Goal: Navigation & Orientation: Find specific page/section

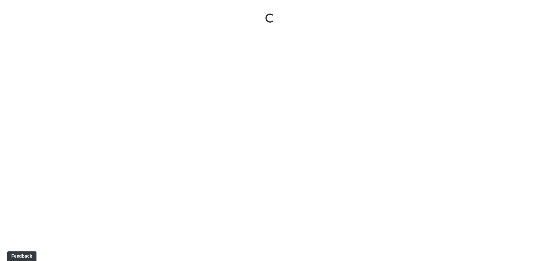
select select "ddM5SCPruL53HPrxvNK6Mg"
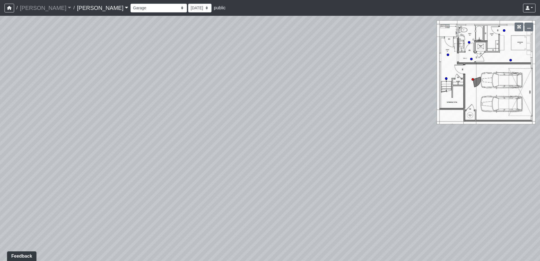
click at [77, 9] on link "Hayden" at bounding box center [102, 7] width 51 height 11
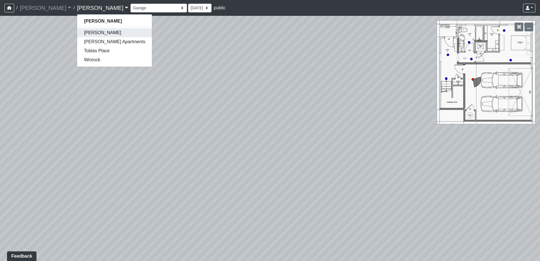
click at [77, 35] on link "Caroline" at bounding box center [114, 32] width 75 height 9
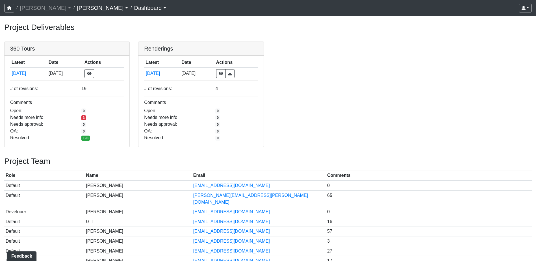
click at [134, 10] on link "Dashboard" at bounding box center [150, 7] width 32 height 11
click at [77, 9] on link "Caroline" at bounding box center [102, 7] width 51 height 11
click at [109, 16] on div "/ Ojala Ojala Loading... / Caroline Jensen Apartments Tobias Place Winrock / Da…" at bounding box center [268, 151] width 536 height 303
click at [193, 42] on link at bounding box center [200, 42] width 125 height 0
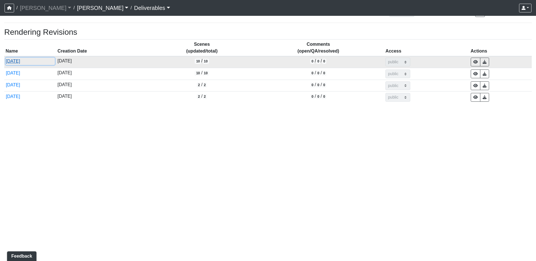
click at [21, 61] on button "9/25/2024" at bounding box center [30, 61] width 49 height 7
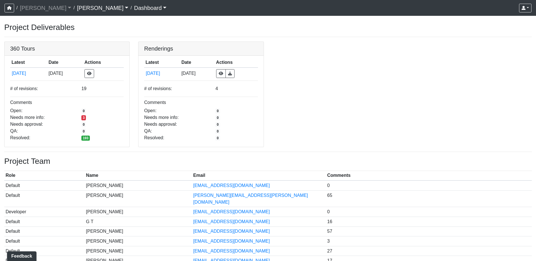
click at [77, 8] on link "Caroline" at bounding box center [102, 7] width 51 height 11
click at [112, 28] on h3 "Project Deliverables" at bounding box center [267, 28] width 527 height 10
click at [134, 8] on link "Dashboard" at bounding box center [150, 7] width 32 height 11
click at [134, 21] on button "Dashboard" at bounding box center [156, 21] width 45 height 9
click at [12, 9] on button "button" at bounding box center [10, 8] width 10 height 9
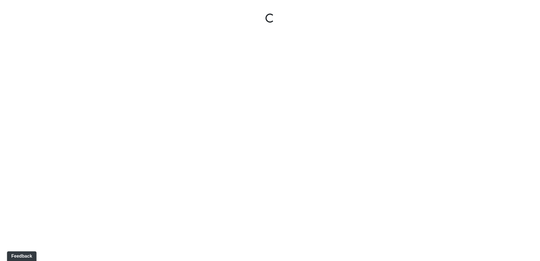
select select "9G8Fi8uLwZmYTXarVo83hv"
select select "ddM5SCPruL53HPrxvNK6Mg"
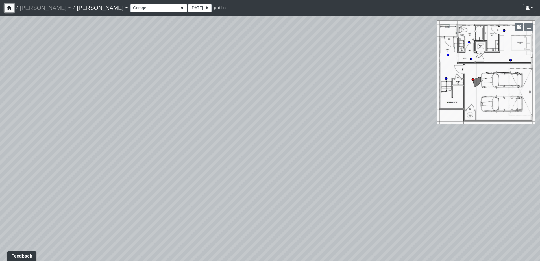
click at [8, 9] on icon "button" at bounding box center [9, 8] width 5 height 4
click at [130, 9] on select "Corn Hole Dining Firepit Grill Station Lounge Parking Garage Planters Seating S…" at bounding box center [158, 8] width 56 height 9
click at [130, 4] on select "Corn Hole Dining Firepit Grill Station Lounge Parking Garage Planters Seating S…" at bounding box center [158, 8] width 56 height 9
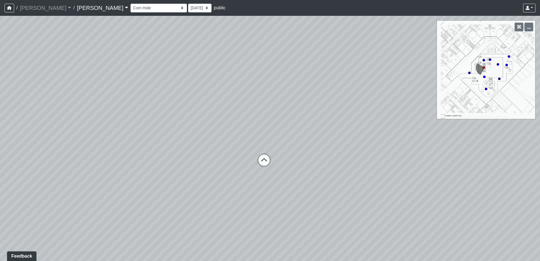
drag, startPoint x: 189, startPoint y: 148, endPoint x: 448, endPoint y: 126, distance: 259.6
click at [448, 126] on div "Loading... Upper Stairs Loading... Lower Stairs Loading... Seating Loading... T…" at bounding box center [270, 138] width 540 height 245
drag, startPoint x: 193, startPoint y: 145, endPoint x: 404, endPoint y: 138, distance: 211.4
click at [404, 138] on div "Loading... Upper Stairs Loading... Lower Stairs Loading... Seating Loading... T…" at bounding box center [270, 138] width 540 height 245
drag, startPoint x: 113, startPoint y: 145, endPoint x: 297, endPoint y: 138, distance: 183.4
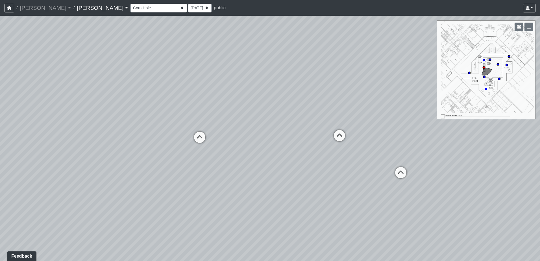
click at [297, 138] on div "Loading... Upper Stairs Loading... Lower Stairs Loading... Seating Loading... T…" at bounding box center [270, 138] width 540 height 245
drag, startPoint x: 145, startPoint y: 135, endPoint x: 207, endPoint y: 178, distance: 74.7
click at [207, 178] on div "Loading... Upper Stairs Loading... Lower Stairs Loading... Seating Loading... T…" at bounding box center [270, 138] width 540 height 245
drag, startPoint x: 153, startPoint y: 142, endPoint x: 308, endPoint y: 150, distance: 155.0
click at [308, 150] on div "Loading... Upper Stairs Loading... Lower Stairs Loading... Seating Loading... T…" at bounding box center [270, 138] width 540 height 245
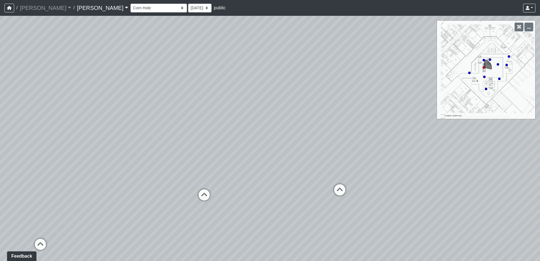
drag, startPoint x: 200, startPoint y: 149, endPoint x: 332, endPoint y: 152, distance: 131.4
click at [332, 152] on div "Loading... Upper Stairs Loading... Lower Stairs Loading... Seating Loading... T…" at bounding box center [270, 138] width 540 height 245
drag, startPoint x: 205, startPoint y: 151, endPoint x: 441, endPoint y: 151, distance: 235.3
click at [442, 151] on div "Loading... Upper Stairs Loading... Lower Stairs Loading... Seating Loading... T…" at bounding box center [270, 138] width 540 height 245
drag, startPoint x: 248, startPoint y: 151, endPoint x: 424, endPoint y: 148, distance: 176.0
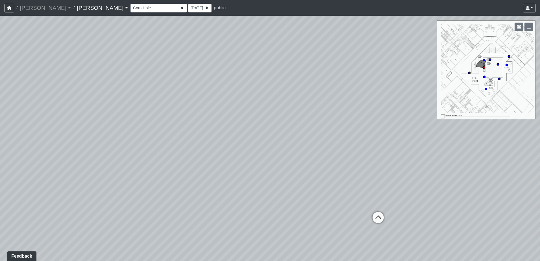
click at [428, 149] on div "Loading... Upper Stairs Loading... Lower Stairs Loading... Seating Loading... T…" at bounding box center [270, 138] width 540 height 245
click at [77, 8] on link "Hayden" at bounding box center [102, 7] width 51 height 11
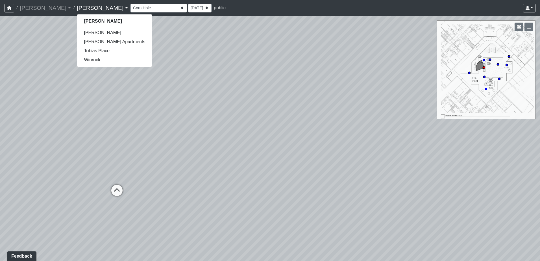
click at [141, 29] on div "Loading... Upper Stairs Loading... Lower Stairs Loading... Seating Loading... T…" at bounding box center [270, 138] width 540 height 245
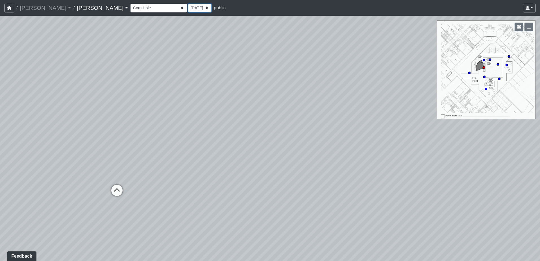
click at [188, 9] on select "7/30/2025 6/25/2025 6/20/2025 6/11/2025 5/2/2025 4/27/2025 2/7/2025 2/7/2025 1/…" at bounding box center [199, 8] width 23 height 9
click at [179, 8] on div "Corn Hole Dining Firepit Grill Station Lounge Parking Garage Planters Seating S…" at bounding box center [332, 8] width 405 height 11
click at [130, 8] on select "Corn Hole Dining Firepit Grill Station Lounge Parking Garage Planters Seating S…" at bounding box center [158, 8] width 56 height 9
click at [130, 4] on select "Corn Hole Dining Firepit Grill Station Lounge Parking Garage Planters Seating S…" at bounding box center [158, 8] width 56 height 9
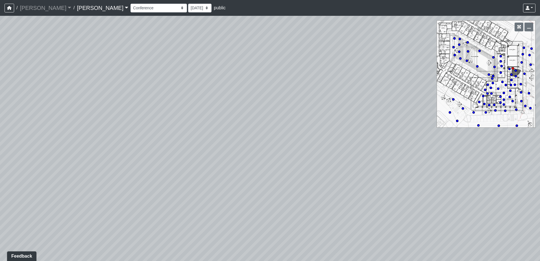
drag, startPoint x: 326, startPoint y: 139, endPoint x: 86, endPoint y: 112, distance: 241.5
click at [48, 110] on div "Loading... Upper Stairs Loading... Lower Stairs Loading... Seating Loading... T…" at bounding box center [270, 138] width 540 height 245
drag, startPoint x: 228, startPoint y: 113, endPoint x: 12, endPoint y: 107, distance: 215.8
click at [12, 107] on div "Loading... Upper Stairs Loading... Lower Stairs Loading... Seating Loading... T…" at bounding box center [270, 138] width 540 height 245
drag, startPoint x: 269, startPoint y: 126, endPoint x: -1, endPoint y: 108, distance: 270.6
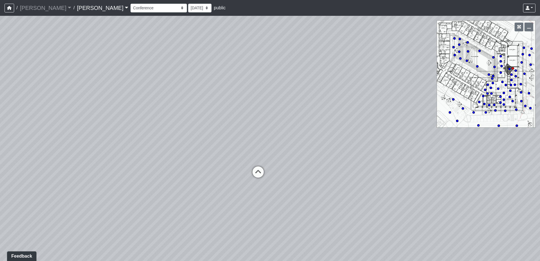
click at [0, 108] on html "/ Ojala Ojala Loading... / Hayden Hayden Caroline Jensen Apartments Tobias Plac…" at bounding box center [270, 130] width 540 height 261
drag, startPoint x: 209, startPoint y: 115, endPoint x: 107, endPoint y: 113, distance: 102.3
click at [107, 113] on div "Loading... Upper Stairs Loading... Lower Stairs Loading... Seating Loading... T…" at bounding box center [270, 138] width 540 height 245
click at [77, 9] on link "Hayden" at bounding box center [102, 7] width 51 height 11
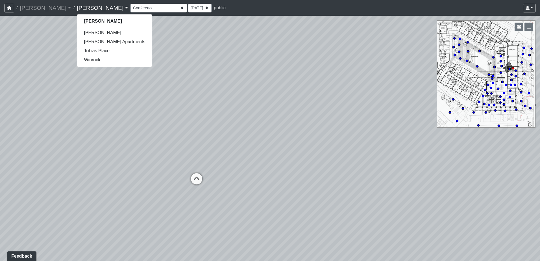
click at [132, 30] on div "Loading... Upper Stairs Loading... Lower Stairs Loading... Seating Loading... T…" at bounding box center [270, 138] width 540 height 245
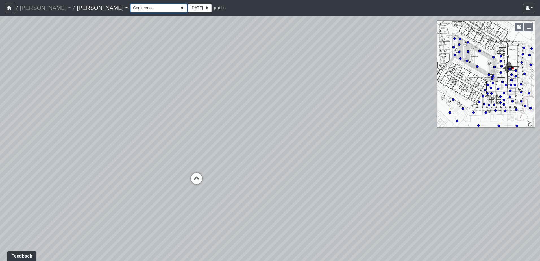
click at [130, 9] on select "Corn Hole Dining Firepit Grill Station Lounge Parking Garage Planters Seating S…" at bounding box center [158, 8] width 56 height 9
click at [130, 4] on select "Corn Hole Dining Firepit Grill Station Lounge Parking Garage Planters Seating S…" at bounding box center [158, 8] width 56 height 9
drag, startPoint x: 266, startPoint y: 134, endPoint x: 81, endPoint y: 118, distance: 185.4
click at [81, 118] on div "Loading... Upper Stairs Loading... Lower Stairs Loading... Seating Loading... T…" at bounding box center [270, 138] width 540 height 245
drag, startPoint x: 282, startPoint y: 163, endPoint x: 59, endPoint y: 131, distance: 225.7
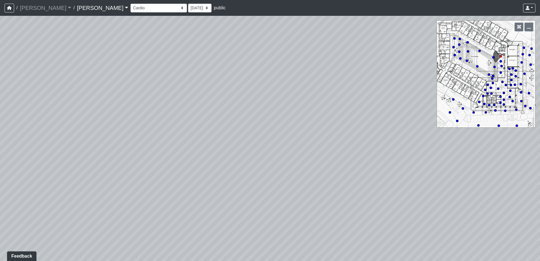
click at [58, 131] on div "Loading... Upper Stairs Loading... Lower Stairs Loading... Seating Loading... T…" at bounding box center [270, 138] width 540 height 245
drag, startPoint x: 59, startPoint y: 134, endPoint x: 280, endPoint y: 137, distance: 221.2
click at [280, 137] on div "Loading... Upper Stairs Loading... Lower Stairs Loading... Seating Loading... T…" at bounding box center [270, 138] width 540 height 245
click at [130, 10] on select "Corn Hole Dining Firepit Grill Station Lounge Parking Garage Planters Seating S…" at bounding box center [158, 8] width 56 height 9
click at [130, 4] on select "Corn Hole Dining Firepit Grill Station Lounge Parking Garage Planters Seating S…" at bounding box center [158, 8] width 56 height 9
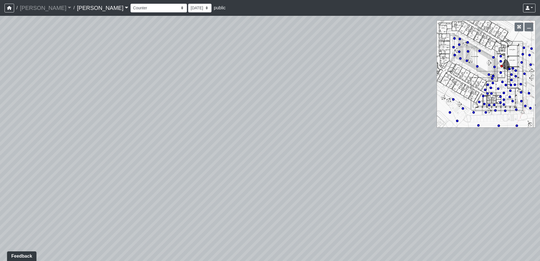
drag, startPoint x: 139, startPoint y: 136, endPoint x: 382, endPoint y: 135, distance: 242.6
click at [382, 135] on div "Loading... Upper Stairs Loading... Lower Stairs Loading... Seating Loading... T…" at bounding box center [270, 138] width 540 height 245
drag, startPoint x: 379, startPoint y: 134, endPoint x: -18, endPoint y: 110, distance: 398.1
click at [0, 110] on html "/ Ojala Ojala Loading... / Hayden Hayden Caroline Jensen Apartments Tobias Plac…" at bounding box center [270, 130] width 540 height 261
click at [130, 8] on select "Corn Hole Dining Firepit Grill Station Lounge Parking Garage Planters Seating S…" at bounding box center [158, 8] width 56 height 9
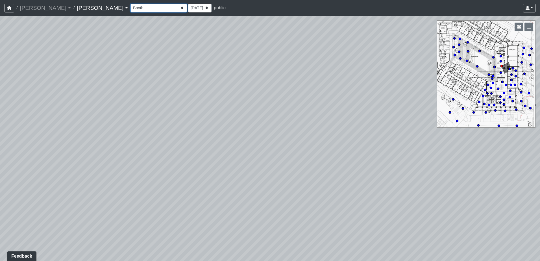
click at [130, 4] on select "Corn Hole Dining Firepit Grill Station Lounge Parking Garage Planters Seating S…" at bounding box center [158, 8] width 56 height 9
drag, startPoint x: 266, startPoint y: 134, endPoint x: 53, endPoint y: 102, distance: 215.9
click at [53, 102] on div "Loading... Upper Stairs Loading... Lower Stairs Loading... Seating Loading... T…" at bounding box center [270, 138] width 540 height 245
drag, startPoint x: 341, startPoint y: 162, endPoint x: 262, endPoint y: 151, distance: 80.4
click at [262, 151] on div "Loading... Upper Stairs Loading... Lower Stairs Loading... Seating Loading... T…" at bounding box center [270, 138] width 540 height 245
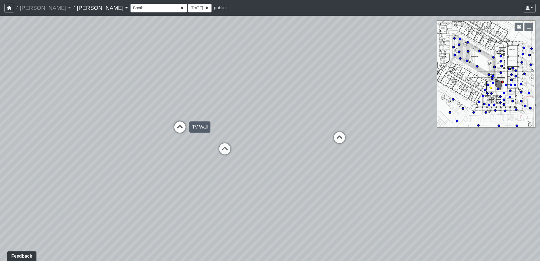
click at [182, 126] on icon at bounding box center [179, 129] width 17 height 17
drag, startPoint x: 362, startPoint y: 150, endPoint x: 171, endPoint y: 151, distance: 190.6
click at [170, 151] on div "Loading... Upper Stairs Loading... Lower Stairs Loading... Seating Loading... T…" at bounding box center [270, 138] width 540 height 245
drag, startPoint x: 346, startPoint y: 149, endPoint x: 221, endPoint y: 164, distance: 125.4
click at [221, 164] on div "Loading... Upper Stairs Loading... Lower Stairs Loading... Seating Loading... T…" at bounding box center [270, 138] width 540 height 245
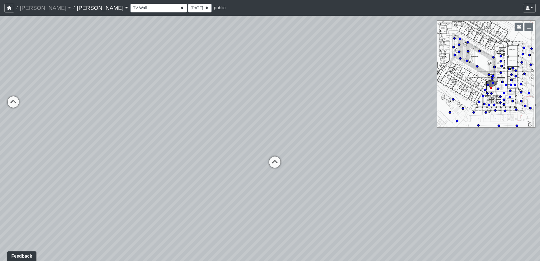
drag, startPoint x: 404, startPoint y: 156, endPoint x: 206, endPoint y: 158, distance: 198.8
click at [157, 156] on div "Loading... Upper Stairs Loading... Lower Stairs Loading... Seating Loading... T…" at bounding box center [270, 138] width 540 height 245
drag, startPoint x: 378, startPoint y: 158, endPoint x: 111, endPoint y: 155, distance: 267.5
click at [111, 155] on div "Loading... Upper Stairs Loading... Lower Stairs Loading... Seating Loading... T…" at bounding box center [270, 138] width 540 height 245
click at [288, 125] on icon at bounding box center [285, 126] width 17 height 17
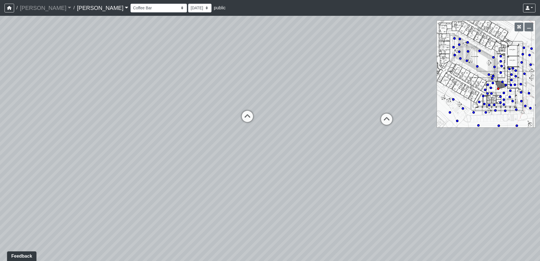
drag, startPoint x: 226, startPoint y: 173, endPoint x: 389, endPoint y: 175, distance: 163.8
click at [430, 177] on div "Loading... Upper Stairs Loading... Lower Stairs Loading... Seating Loading... T…" at bounding box center [270, 138] width 540 height 245
drag, startPoint x: 161, startPoint y: 175, endPoint x: 1, endPoint y: 166, distance: 159.8
click at [0, 166] on div "Loading... Upper Stairs Loading... Lower Stairs Loading... Seating Loading... T…" at bounding box center [270, 138] width 540 height 245
drag, startPoint x: 409, startPoint y: 150, endPoint x: 151, endPoint y: 153, distance: 258.4
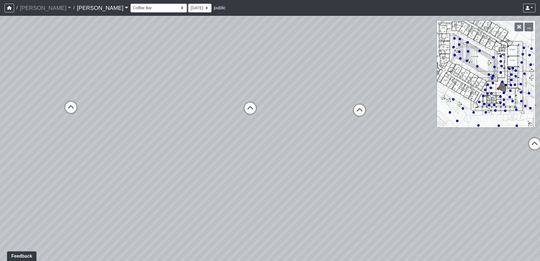
click at [151, 153] on div "Loading... Upper Stairs Loading... Lower Stairs Loading... Seating Loading... T…" at bounding box center [270, 138] width 540 height 245
drag, startPoint x: 281, startPoint y: 119, endPoint x: 143, endPoint y: 125, distance: 138.2
click at [143, 125] on div "Loading... Upper Stairs Loading... Lower Stairs Loading... Seating Loading... T…" at bounding box center [270, 138] width 540 height 245
click at [227, 131] on icon at bounding box center [225, 134] width 17 height 17
drag, startPoint x: 299, startPoint y: 133, endPoint x: 62, endPoint y: 141, distance: 237.7
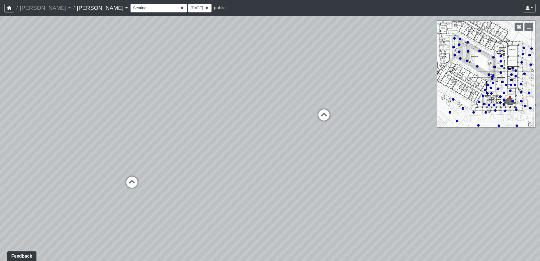
click at [65, 140] on div "Loading... Upper Stairs Loading... Lower Stairs Loading... Seating Loading... T…" at bounding box center [270, 138] width 540 height 245
drag, startPoint x: 319, startPoint y: 138, endPoint x: 153, endPoint y: 140, distance: 166.1
click at [153, 140] on div "Loading... Upper Stairs Loading... Lower Stairs Loading... Seating Loading... T…" at bounding box center [270, 138] width 540 height 245
drag, startPoint x: 279, startPoint y: 153, endPoint x: 64, endPoint y: 151, distance: 214.9
click at [64, 151] on div "Loading... Upper Stairs Loading... Lower Stairs Loading... Seating Loading... T…" at bounding box center [270, 138] width 540 height 245
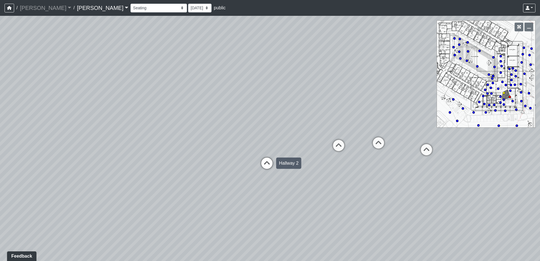
click at [263, 162] on icon at bounding box center [266, 166] width 17 height 17
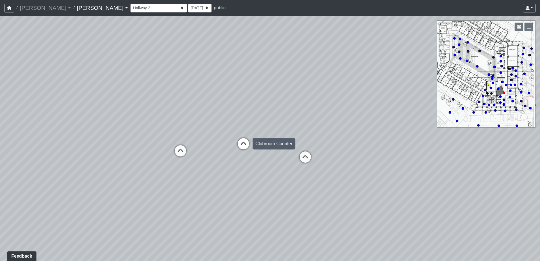
click at [246, 147] on icon at bounding box center [243, 146] width 17 height 17
drag, startPoint x: 312, startPoint y: 159, endPoint x: -52, endPoint y: 136, distance: 365.0
click at [0, 136] on html "/ Ojala Ojala Loading... / Hayden Hayden Caroline Jensen Apartments Tobias Plac…" at bounding box center [270, 130] width 540 height 261
click at [130, 8] on select "Corn Hole Dining Firepit Grill Station Lounge Parking Garage Planters Seating S…" at bounding box center [158, 8] width 56 height 9
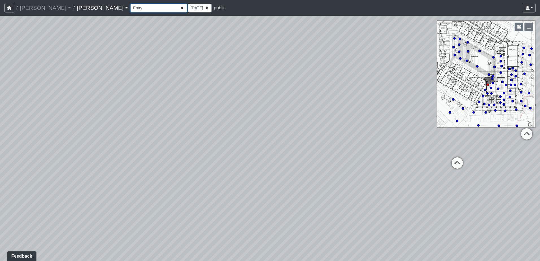
click at [130, 4] on select "Corn Hole Dining Firepit Grill Station Lounge Parking Garage Planters Seating S…" at bounding box center [158, 8] width 56 height 9
drag, startPoint x: 149, startPoint y: 187, endPoint x: 43, endPoint y: 160, distance: 109.5
click at [44, 159] on div "Loading... Upper Stairs Loading... Lower Stairs Loading... Seating Loading... T…" at bounding box center [270, 138] width 540 height 245
drag, startPoint x: 365, startPoint y: 140, endPoint x: 128, endPoint y: 149, distance: 236.9
click at [128, 149] on div "Loading... Upper Stairs Loading... Lower Stairs Loading... Seating Loading... T…" at bounding box center [270, 138] width 540 height 245
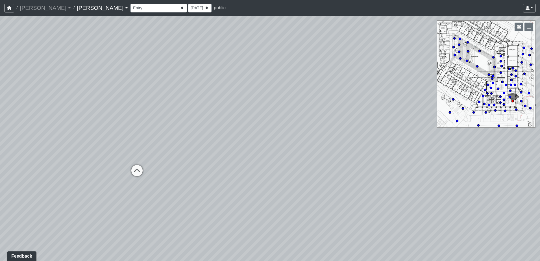
drag, startPoint x: 310, startPoint y: 161, endPoint x: 67, endPoint y: 140, distance: 244.1
click at [67, 140] on div "Loading... Upper Stairs Loading... Lower Stairs Loading... Seating Loading... T…" at bounding box center [270, 138] width 540 height 245
drag, startPoint x: 298, startPoint y: 146, endPoint x: 132, endPoint y: 138, distance: 166.0
click at [132, 138] on div "Loading... Upper Stairs Loading... Lower Stairs Loading... Seating Loading... T…" at bounding box center [270, 138] width 540 height 245
drag, startPoint x: 303, startPoint y: 160, endPoint x: 45, endPoint y: 157, distance: 258.4
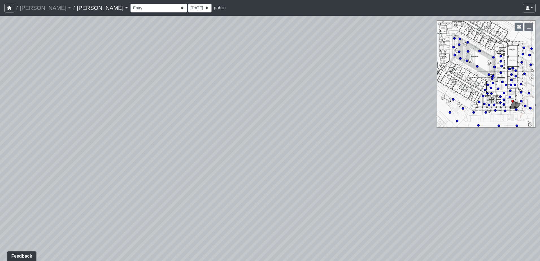
click at [35, 157] on div "Loading... Upper Stairs Loading... Lower Stairs Loading... Seating Loading... T…" at bounding box center [270, 138] width 540 height 245
drag, startPoint x: 340, startPoint y: 149, endPoint x: 41, endPoint y: 149, distance: 299.4
click at [41, 149] on div "Loading... Upper Stairs Loading... Lower Stairs Loading... Seating Loading... T…" at bounding box center [270, 138] width 540 height 245
drag, startPoint x: 270, startPoint y: 148, endPoint x: 57, endPoint y: 148, distance: 213.5
click at [58, 148] on div "Loading... Upper Stairs Loading... Lower Stairs Loading... Seating Loading... T…" at bounding box center [270, 138] width 540 height 245
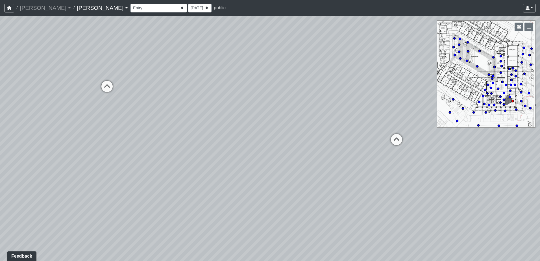
drag, startPoint x: 278, startPoint y: 151, endPoint x: 71, endPoint y: 145, distance: 206.8
click at [71, 145] on div "Loading... Upper Stairs Loading... Lower Stairs Loading... Seating Loading... T…" at bounding box center [270, 138] width 540 height 245
click at [130, 7] on select "Corn Hole Dining Firepit Grill Station Lounge Parking Garage Planters Seating S…" at bounding box center [158, 8] width 56 height 9
click at [130, 4] on select "Corn Hole Dining Firepit Grill Station Lounge Parking Garage Planters Seating S…" at bounding box center [158, 8] width 56 height 9
drag, startPoint x: 216, startPoint y: 141, endPoint x: -19, endPoint y: 138, distance: 234.7
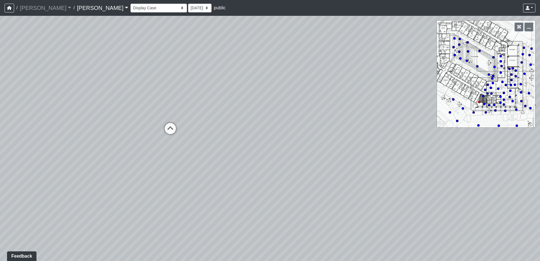
click at [0, 138] on html "/ Ojala Ojala Loading... / Hayden Hayden Caroline Jensen Apartments Tobias Plac…" at bounding box center [270, 130] width 540 height 261
drag, startPoint x: 263, startPoint y: 141, endPoint x: -42, endPoint y: 139, distance: 305.3
click at [0, 139] on html "/ Ojala Ojala Loading... / Hayden Hayden Caroline Jensen Apartments Tobias Plac…" at bounding box center [270, 130] width 540 height 261
drag, startPoint x: 218, startPoint y: 143, endPoint x: -38, endPoint y: 138, distance: 255.4
click at [0, 138] on html "/ Ojala Ojala Loading... / Hayden Hayden Caroline Jensen Apartments Tobias Plac…" at bounding box center [270, 130] width 540 height 261
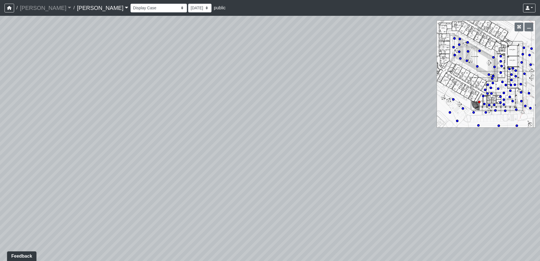
drag, startPoint x: 92, startPoint y: 133, endPoint x: 85, endPoint y: 129, distance: 8.1
click at [79, 132] on div "Loading... Upper Stairs Loading... Lower Stairs Loading... Seating Loading... T…" at bounding box center [270, 138] width 540 height 245
click at [130, 7] on select "Corn Hole Dining Firepit Grill Station Lounge Parking Garage Planters Seating S…" at bounding box center [158, 8] width 56 height 9
click at [130, 4] on select "Corn Hole Dining Firepit Grill Station Lounge Parking Garage Planters Seating S…" at bounding box center [158, 8] width 56 height 9
drag, startPoint x: 371, startPoint y: 191, endPoint x: 129, endPoint y: 155, distance: 245.0
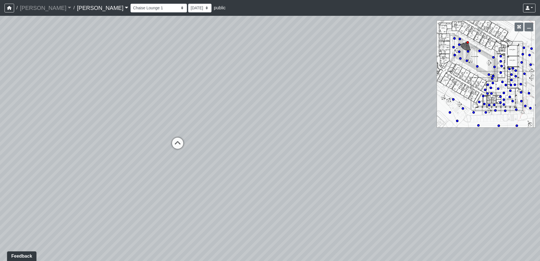
click at [129, 155] on div "Loading... Upper Stairs Loading... Lower Stairs Loading... Seating Loading... T…" at bounding box center [270, 138] width 540 height 245
drag, startPoint x: 341, startPoint y: 161, endPoint x: 95, endPoint y: 151, distance: 245.9
click at [95, 151] on div "Loading... Upper Stairs Loading... Lower Stairs Loading... Seating Loading... T…" at bounding box center [270, 138] width 540 height 245
drag, startPoint x: 354, startPoint y: 161, endPoint x: 101, endPoint y: 158, distance: 253.6
click at [101, 158] on div "Loading... Upper Stairs Loading... Lower Stairs Loading... Seating Loading... T…" at bounding box center [270, 138] width 540 height 245
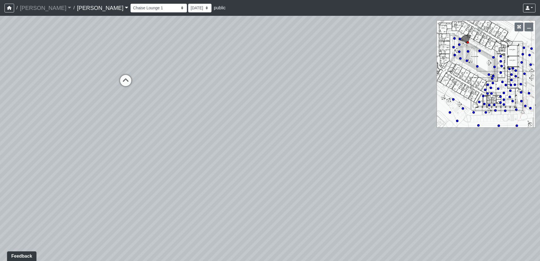
drag, startPoint x: 347, startPoint y: 161, endPoint x: 120, endPoint y: 157, distance: 227.7
click at [115, 157] on div "Loading... Upper Stairs Loading... Lower Stairs Loading... Seating Loading... T…" at bounding box center [270, 138] width 540 height 245
drag, startPoint x: 386, startPoint y: 162, endPoint x: 140, endPoint y: 151, distance: 246.2
click at [140, 151] on div "Loading... Upper Stairs Loading... Lower Stairs Loading... Seating Loading... T…" at bounding box center [270, 138] width 540 height 245
drag, startPoint x: 224, startPoint y: 162, endPoint x: 128, endPoint y: 169, distance: 96.8
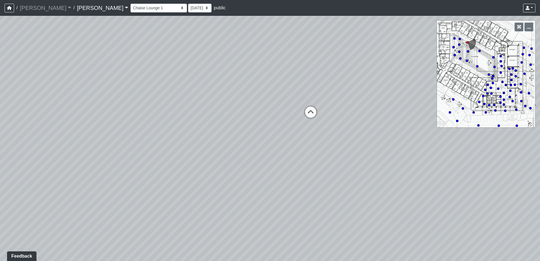
click at [128, 169] on div "Loading... Upper Stairs Loading... Lower Stairs Loading... Seating Loading... T…" at bounding box center [270, 138] width 540 height 245
drag
click at [210, 159] on div "Loading... Upper Stairs Loading... Lower Stairs Loading... Seating Loading... T…" at bounding box center [270, 138] width 540 height 245
click at [267, 117] on icon at bounding box center [266, 118] width 17 height 17
click at [243, 112] on icon at bounding box center [243, 115] width 17 height 17
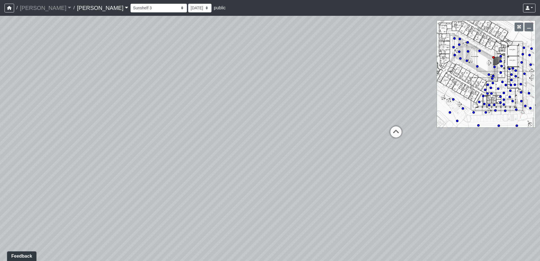
drag, startPoint x: 263, startPoint y: 149, endPoint x: -21, endPoint y: 173, distance: 284.9
click at [0, 173] on html "/ Ojala Ojala Loading... / Hayden Hayden Caroline Jensen Apartments Tobias Plac…" at bounding box center [270, 130] width 540 height 261
click at [198, 148] on icon at bounding box center [199, 150] width 17 height 17
click at [257, 149] on icon at bounding box center [255, 152] width 17 height 17
drag, startPoint x: 315, startPoint y: 171, endPoint x: -101, endPoint y: 149, distance: 417.2
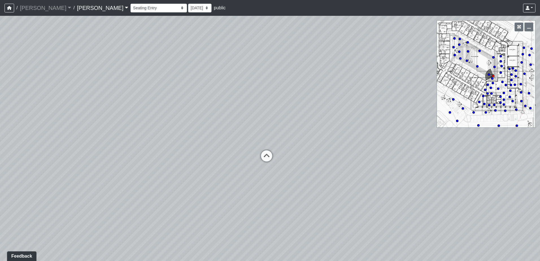
click at [0, 149] on html "/ Ojala Ojala Loading... / Hayden Hayden Caroline Jensen Apartments Tobias Plac…" at bounding box center [270, 130] width 540 height 261
click at [258, 157] on icon at bounding box center [261, 158] width 17 height 17
drag, startPoint x: 339, startPoint y: 151, endPoint x: 250, endPoint y: 153, distance: 89.3
click at [250, 153] on div "Loading... Upper Stairs Loading... Lower Stairs Loading... Seating Loading... T…" at bounding box center [270, 138] width 540 height 245
click at [255, 121] on icon at bounding box center [251, 124] width 17 height 17
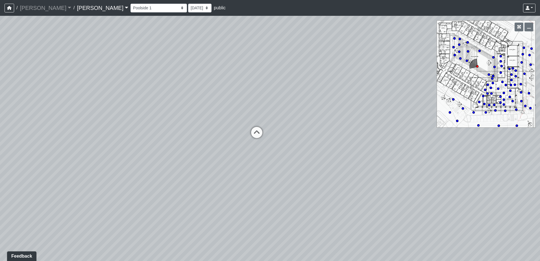
drag, startPoint x: 178, startPoint y: 127, endPoint x: 211, endPoint y: 137, distance: 34.1
click at [211, 137] on div "Loading... Upper Stairs Loading... Lower Stairs Loading... Seating Loading... T…" at bounding box center [270, 138] width 540 height 245
click at [258, 133] on icon at bounding box center [256, 135] width 17 height 17
click at [187, 108] on icon at bounding box center [185, 110] width 17 height 17
drag, startPoint x: 340, startPoint y: 143, endPoint x: 136, endPoint y: 146, distance: 204.2
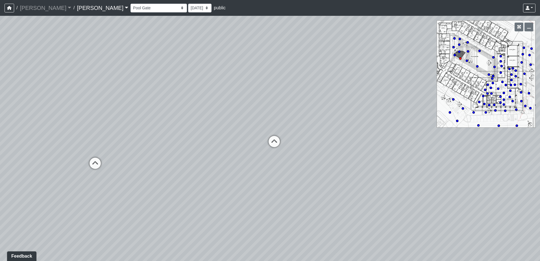
click at [136, 146] on div "Loading... Upper Stairs Loading... Lower Stairs Loading... Seating Loading... T…" at bounding box center [270, 138] width 540 height 245
click at [130, 9] on select "Corn Hole Dining Firepit Grill Station Lounge Parking Garage Planters Seating S…" at bounding box center [158, 8] width 56 height 9
click at [130, 4] on select "Corn Hole Dining Firepit Grill Station Lounge Parking Garage Planters Seating S…" at bounding box center [158, 8] width 56 height 9
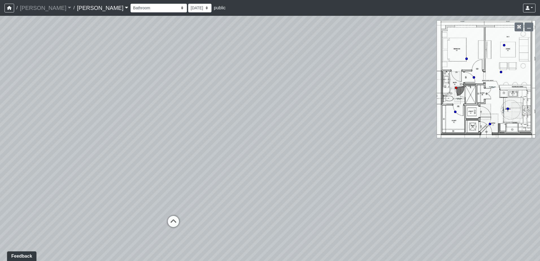
drag, startPoint x: 274, startPoint y: 137, endPoint x: 51, endPoint y: 113, distance: 223.6
click at [52, 113] on div "Loading... Upper Stairs Loading... Lower Stairs Loading... Seating Loading... T…" at bounding box center [270, 138] width 540 height 245
drag, startPoint x: 316, startPoint y: 120, endPoint x: 116, endPoint y: 89, distance: 202.4
click at [115, 89] on div "Loading... Upper Stairs Loading... Lower Stairs Loading... Seating Loading... T…" at bounding box center [270, 138] width 540 height 245
drag, startPoint x: 293, startPoint y: 97, endPoint x: -31, endPoint y: 132, distance: 326.3
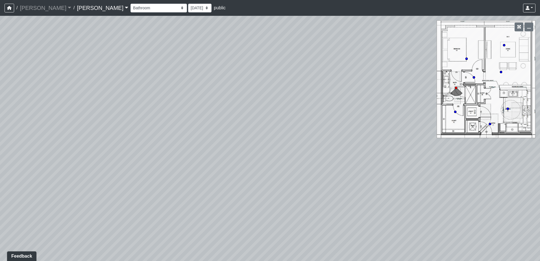
click at [0, 132] on html "/ Ojala Ojala Loading... / Hayden Hayden Caroline Jensen Apartments Tobias Plac…" at bounding box center [270, 130] width 540 height 261
drag, startPoint x: 308, startPoint y: 133, endPoint x: 57, endPoint y: 130, distance: 250.5
click at [40, 129] on div "Loading... Upper Stairs Loading... Lower Stairs Loading... Seating Loading... T…" at bounding box center [270, 138] width 540 height 245
drag, startPoint x: 400, startPoint y: 142, endPoint x: 47, endPoint y: 127, distance: 353.4
click at [49, 127] on div "Loading... Upper Stairs Loading... Lower Stairs Loading... Seating Loading... T…" at bounding box center [270, 138] width 540 height 245
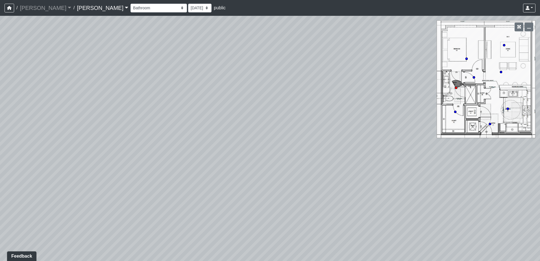
drag, startPoint x: 326, startPoint y: 129, endPoint x: 106, endPoint y: 124, distance: 219.8
click at [109, 124] on div "Loading... Upper Stairs Loading... Lower Stairs Loading... Seating Loading... T…" at bounding box center [270, 138] width 540 height 245
drag, startPoint x: 283, startPoint y: 126, endPoint x: 261, endPoint y: 125, distance: 22.6
click at [261, 125] on div "Loading... Upper Stairs Loading... Lower Stairs Loading... Seating Loading... T…" at bounding box center [270, 138] width 540 height 245
click at [130, 8] on select "Corn Hole Dining Firepit Grill Station Lounge Parking Garage Planters Seating S…" at bounding box center [158, 8] width 56 height 9
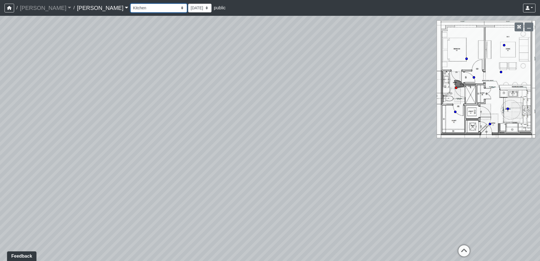
click at [130, 4] on select "Corn Hole Dining Firepit Grill Station Lounge Parking Garage Planters Seating S…" at bounding box center [158, 8] width 56 height 9
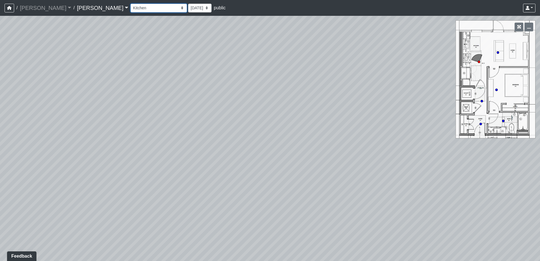
click at [130, 8] on select "Corn Hole Dining Firepit Grill Station Lounge Parking Garage Planters Seating S…" at bounding box center [158, 8] width 56 height 9
click at [130, 4] on select "Corn Hole Dining Firepit Grill Station Lounge Parking Garage Planters Seating S…" at bounding box center [158, 8] width 56 height 9
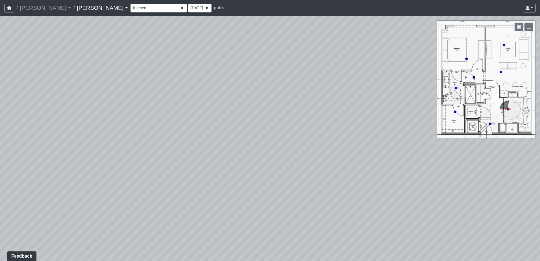
drag, startPoint x: 125, startPoint y: 139, endPoint x: 479, endPoint y: 147, distance: 354.2
click at [496, 145] on div "Loading... Upper Stairs Loading... Lower Stairs Loading... Seating Loading... T…" at bounding box center [270, 138] width 540 height 245
drag, startPoint x: 140, startPoint y: 178, endPoint x: 435, endPoint y: 174, distance: 295.1
click at [455, 175] on div "Loading... Upper Stairs Loading... Lower Stairs Loading... Seating Loading... T…" at bounding box center [270, 138] width 540 height 245
drag, startPoint x: 132, startPoint y: 176, endPoint x: 371, endPoint y: 171, distance: 238.7
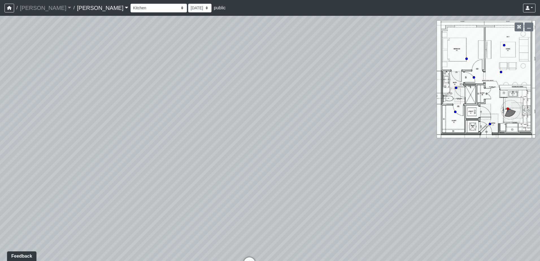
click at [371, 171] on div "Loading... Upper Stairs Loading... Lower Stairs Loading... Seating Loading... T…" at bounding box center [270, 138] width 540 height 245
drag, startPoint x: 192, startPoint y: 177, endPoint x: 408, endPoint y: 169, distance: 215.6
click at [408, 169] on div "Loading... Upper Stairs Loading... Lower Stairs Loading... Seating Loading... T…" at bounding box center [270, 138] width 540 height 245
drag, startPoint x: 132, startPoint y: 173, endPoint x: 334, endPoint y: 175, distance: 202.2
click at [334, 175] on div "Loading... Upper Stairs Loading... Lower Stairs Loading... Seating Loading... T…" at bounding box center [270, 138] width 540 height 245
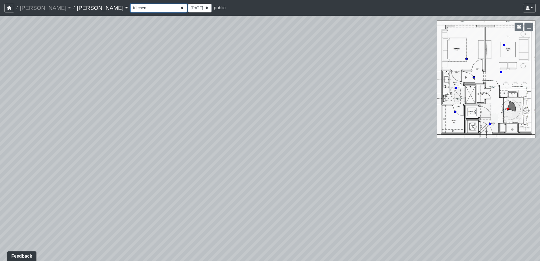
click at [130, 8] on select "Corn Hole Dining Firepit Grill Station Lounge Parking Garage Planters Seating S…" at bounding box center [158, 8] width 56 height 9
click at [130, 4] on select "Corn Hole Dining Firepit Grill Station Lounge Parking Garage Planters Seating S…" at bounding box center [158, 8] width 56 height 9
select select "o7sq5q1xhPcYzHcLexPyRW"
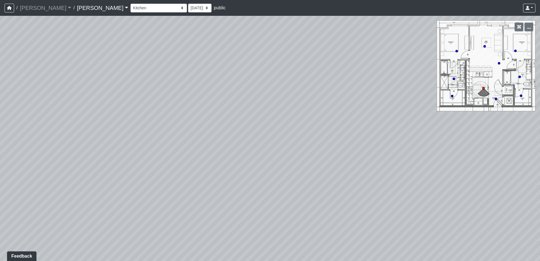
drag, startPoint x: 292, startPoint y: 126, endPoint x: 27, endPoint y: 110, distance: 265.1
click at [33, 110] on div "Loading... Upper Stairs Loading... Lower Stairs Loading... Seating Loading... T…" at bounding box center [270, 138] width 540 height 245
drag, startPoint x: 270, startPoint y: 128, endPoint x: 52, endPoint y: 127, distance: 218.3
click at [63, 126] on div "Loading... Upper Stairs Loading... Lower Stairs Loading... Seating Loading... T…" at bounding box center [270, 138] width 540 height 245
drag, startPoint x: 291, startPoint y: 119, endPoint x: 23, endPoint y: 120, distance: 267.7
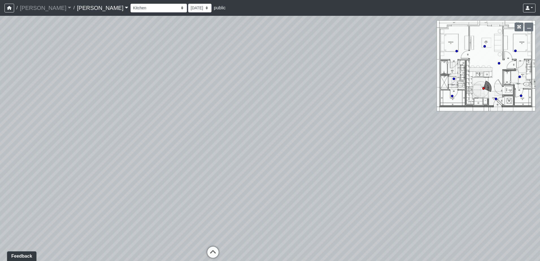
click at [30, 120] on div "Loading... Upper Stairs Loading... Lower Stairs Loading... Seating Loading... T…" at bounding box center [270, 138] width 540 height 245
click at [77, 9] on link "Hayden" at bounding box center [102, 7] width 51 height 11
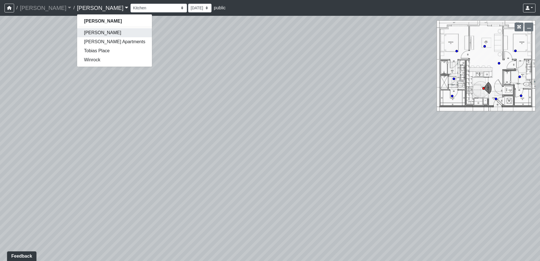
click at [77, 32] on link "[PERSON_NAME]" at bounding box center [114, 32] width 75 height 9
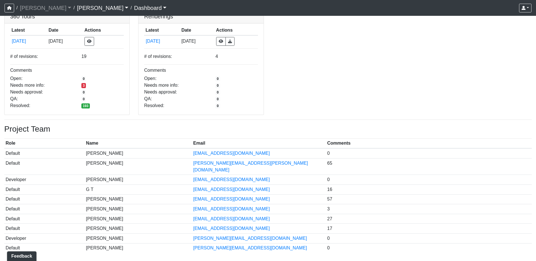
scroll to position [35, 0]
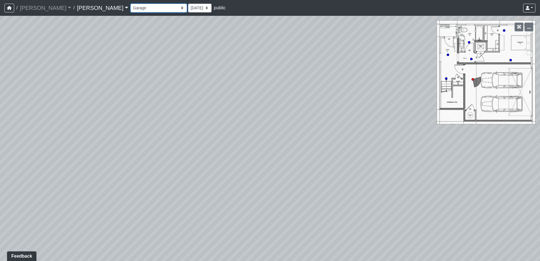
click at [130, 7] on select "Corn Hole Dining Firepit Grill Station Lounge Parking Garage Planters Seating S…" at bounding box center [158, 8] width 56 height 9
click at [130, 4] on select "Corn Hole Dining Firepit Grill Station Lounge Parking Garage Planters Seating S…" at bounding box center [158, 8] width 56 height 9
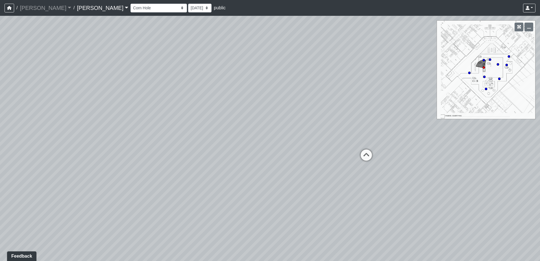
drag, startPoint x: 356, startPoint y: 143, endPoint x: 87, endPoint y: 95, distance: 273.2
click at [69, 93] on div "Loading... Upper Stairs Loading... Lower Stairs Loading... Seating Loading... T…" at bounding box center [270, 138] width 540 height 245
drag, startPoint x: 353, startPoint y: 90, endPoint x: 167, endPoint y: 108, distance: 186.4
click at [170, 109] on div "Loading... Upper Stairs Loading... Lower Stairs Loading... Seating Loading... T…" at bounding box center [270, 138] width 540 height 245
drag, startPoint x: 422, startPoint y: 123, endPoint x: 208, endPoint y: 117, distance: 214.2
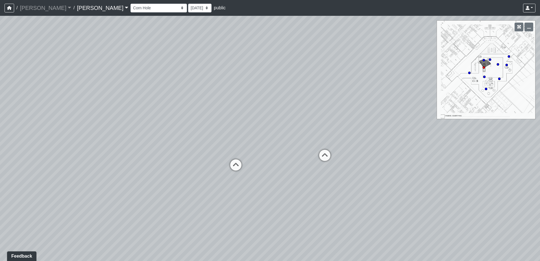
click at [208, 117] on div "Loading... Upper Stairs Loading... Lower Stairs Loading... Seating Loading... T…" at bounding box center [270, 138] width 540 height 245
drag, startPoint x: 453, startPoint y: 147, endPoint x: 269, endPoint y: 143, distance: 183.6
click at [273, 143] on div "Loading... Upper Stairs Loading... Lower Stairs Loading... Seating Loading... T…" at bounding box center [270, 138] width 540 height 245
click at [192, 142] on icon at bounding box center [194, 146] width 17 height 17
drag, startPoint x: 465, startPoint y: 171, endPoint x: 191, endPoint y: 148, distance: 274.9
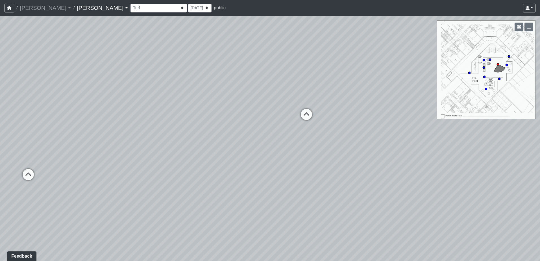
click at [191, 148] on div "Loading... Upper Stairs Loading... Lower Stairs Loading... Seating Loading... T…" at bounding box center [270, 138] width 540 height 245
drag, startPoint x: 442, startPoint y: 143, endPoint x: 322, endPoint y: 157, distance: 120.8
click at [322, 157] on div "Loading... Upper Stairs Loading... Lower Stairs Loading... Seating Loading... T…" at bounding box center [270, 138] width 540 height 245
click at [130, 9] on select "Corn Hole Dining Firepit Grill Station Lounge Parking Garage Planters Seating S…" at bounding box center [158, 8] width 56 height 9
click at [130, 8] on select "Corn Hole Dining Firepit Grill Station Lounge Parking Garage Planters Seating S…" at bounding box center [158, 8] width 56 height 9
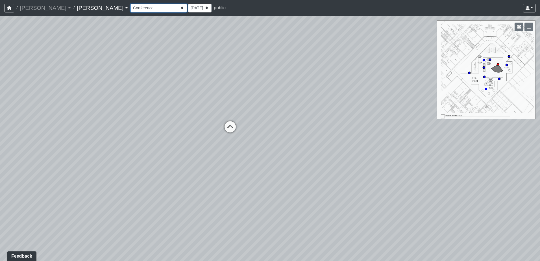
click at [130, 4] on select "Corn Hole Dining Firepit Grill Station Lounge Parking Garage Planters Seating S…" at bounding box center [158, 8] width 56 height 9
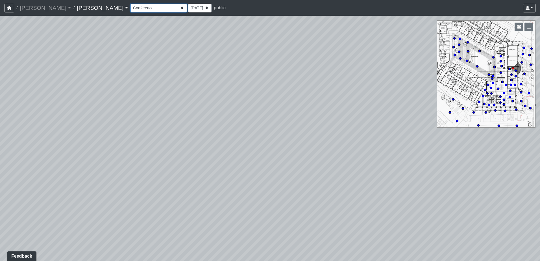
click at [130, 9] on select "Corn Hole Dining Firepit Grill Station Lounge Parking Garage Planters Seating S…" at bounding box center [158, 8] width 56 height 9
click at [130, 4] on select "Corn Hole Dining Firepit Grill Station Lounge Parking Garage Planters Seating S…" at bounding box center [158, 8] width 56 height 9
drag, startPoint x: 361, startPoint y: 153, endPoint x: 125, endPoint y: 147, distance: 235.9
click at [125, 147] on div "Loading... Upper Stairs Loading... Lower Stairs Loading... Seating Loading... T…" at bounding box center [270, 138] width 540 height 245
drag, startPoint x: 365, startPoint y: 152, endPoint x: 218, endPoint y: 146, distance: 146.7
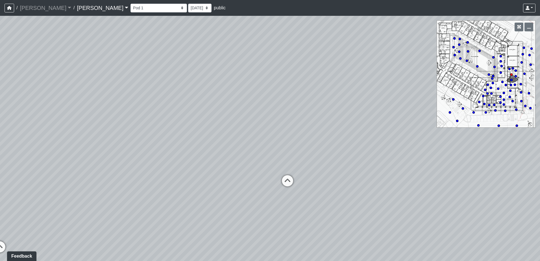
click at [218, 146] on div "Loading... Upper Stairs Loading... Lower Stairs Loading... Seating Loading... T…" at bounding box center [270, 138] width 540 height 245
drag, startPoint x: 210, startPoint y: 149, endPoint x: 376, endPoint y: 139, distance: 165.8
click at [376, 139] on div "Loading... Upper Stairs Loading... Lower Stairs Loading... Seating Loading... T…" at bounding box center [270, 138] width 540 height 245
drag, startPoint x: 247, startPoint y: 147, endPoint x: 336, endPoint y: 143, distance: 89.3
click at [336, 143] on div "Loading... Upper Stairs Loading... Lower Stairs Loading... Seating Loading... T…" at bounding box center [270, 138] width 540 height 245
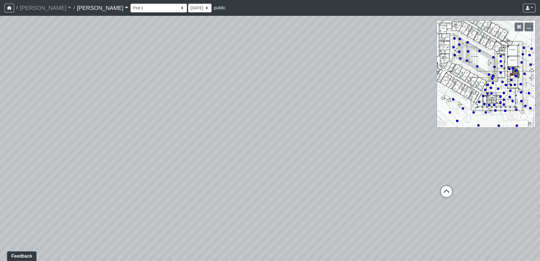
drag, startPoint x: 132, startPoint y: 152, endPoint x: 304, endPoint y: 149, distance: 172.0
click at [304, 149] on div "Loading... Upper Stairs Loading... Lower Stairs Loading... Seating Loading... T…" at bounding box center [270, 138] width 540 height 245
drag, startPoint x: 164, startPoint y: 154, endPoint x: 286, endPoint y: 150, distance: 122.4
click at [286, 150] on div "Loading... Upper Stairs Loading... Lower Stairs Loading... Seating Loading... T…" at bounding box center [270, 138] width 540 height 245
drag, startPoint x: 328, startPoint y: 146, endPoint x: 196, endPoint y: 148, distance: 132.8
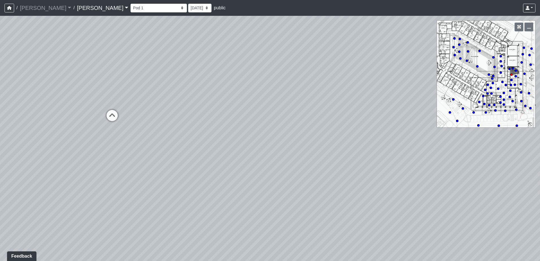
click at [194, 148] on div "Loading... Upper Stairs Loading... Lower Stairs Loading... Seating Loading... T…" at bounding box center [270, 138] width 540 height 245
click at [130, 8] on select "Corn Hole Dining Firepit Grill Station Lounge Parking Garage Planters Seating S…" at bounding box center [158, 8] width 56 height 9
click at [130, 4] on select "Corn Hole Dining Firepit Grill Station Lounge Parking Garage Planters Seating S…" at bounding box center [158, 8] width 56 height 9
select select "s8bgwRwTXLnzkpq8DvRbUP"
drag, startPoint x: 148, startPoint y: 141, endPoint x: 424, endPoint y: 127, distance: 276.3
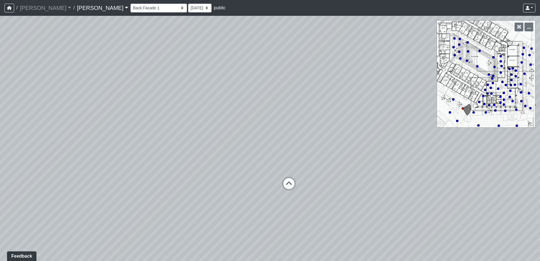
click at [424, 127] on div "Loading... Upper Stairs Loading... Lower Stairs Loading... Seating Loading... T…" at bounding box center [270, 138] width 540 height 245
drag, startPoint x: 108, startPoint y: 134, endPoint x: 302, endPoint y: 129, distance: 194.1
click at [312, 128] on div "Loading... Upper Stairs Loading... Lower Stairs Loading... Seating Loading... T…" at bounding box center [270, 138] width 540 height 245
drag, startPoint x: 102, startPoint y: 143, endPoint x: 301, endPoint y: 142, distance: 199.1
click at [301, 142] on div "Loading... Upper Stairs Loading... Lower Stairs Loading... Seating Loading... T…" at bounding box center [270, 138] width 540 height 245
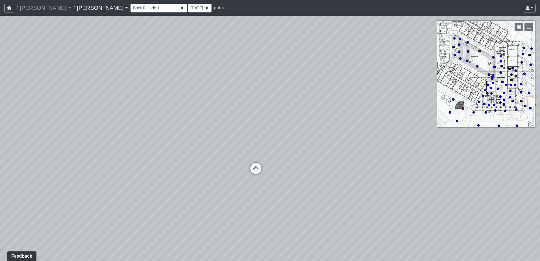
drag, startPoint x: 168, startPoint y: 146, endPoint x: 275, endPoint y: 142, distance: 107.4
click at [275, 142] on div "Loading... Upper Stairs Loading... Lower Stairs Loading... Seating Loading... T…" at bounding box center [270, 138] width 540 height 245
drag, startPoint x: 153, startPoint y: 156, endPoint x: 308, endPoint y: 144, distance: 155.3
click at [308, 144] on div "Loading... Upper Stairs Loading... Lower Stairs Loading... Seating Loading... T…" at bounding box center [270, 138] width 540 height 245
click at [130, 9] on select "Corn Hole Dining Firepit Grill Station Lounge Parking Garage Planters Seating S…" at bounding box center [158, 8] width 56 height 9
